Goal: Register for event/course

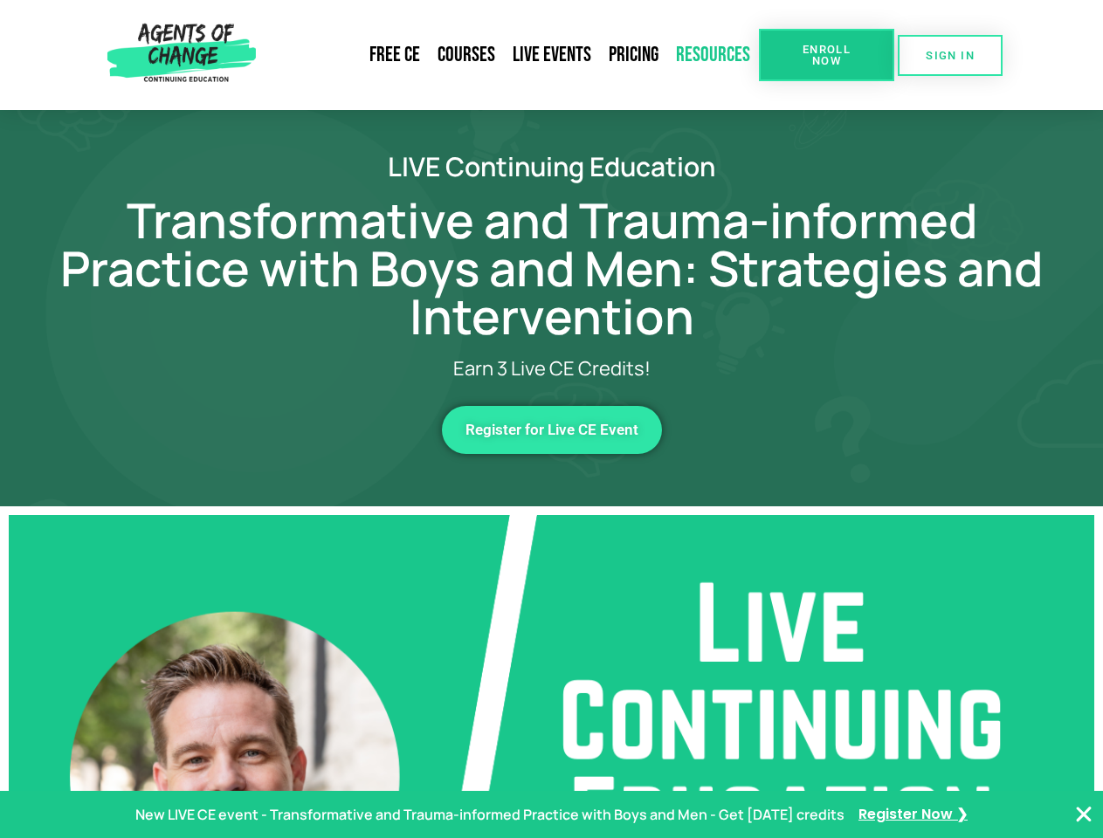
click at [714, 55] on link "Resources" at bounding box center [713, 55] width 92 height 40
click at [826, 55] on span "Enroll Now" at bounding box center [826, 55] width 79 height 23
click at [950, 55] on span "SIGN IN" at bounding box center [950, 55] width 49 height 11
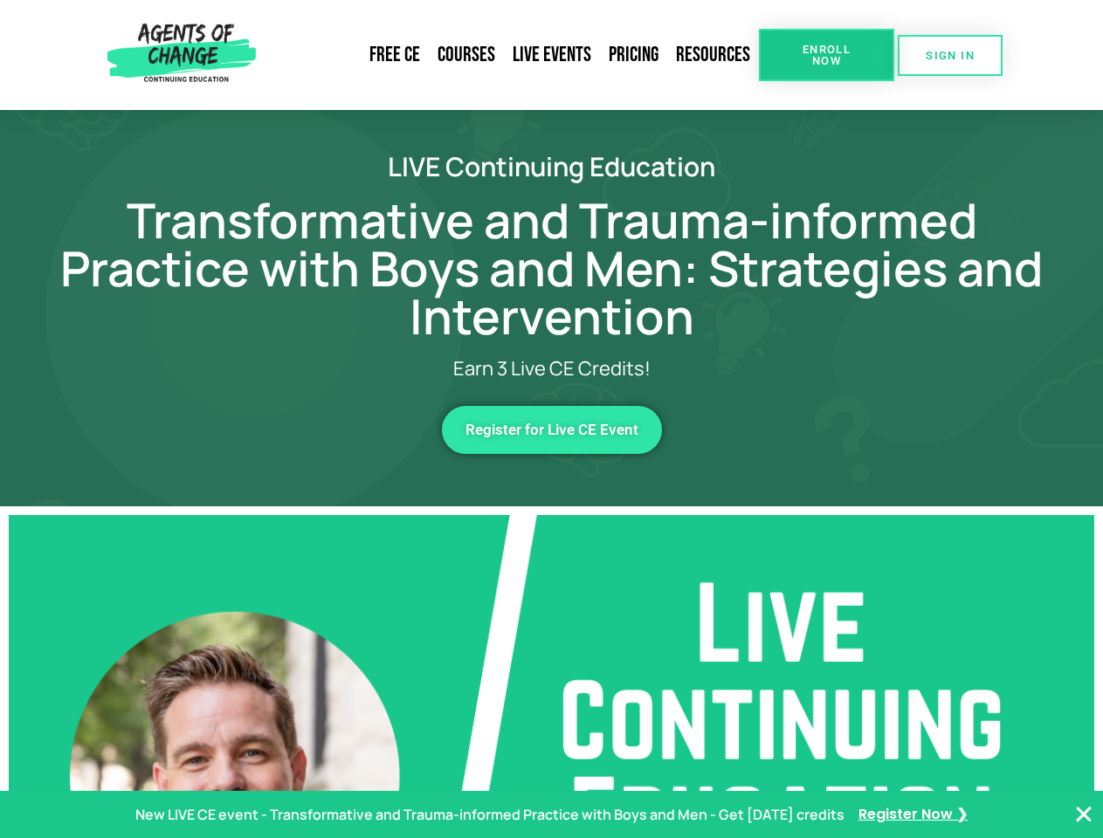
click at [552, 430] on span "Register for Live CE Event" at bounding box center [551, 430] width 173 height 15
click at [551, 815] on p "New LIVE CE event - Transformative and Trauma-informed Practice with Boys and M…" at bounding box center [489, 815] width 709 height 25
click at [1084, 815] on icon "Close Banner" at bounding box center [1083, 814] width 21 height 21
